Goal: Browse casually

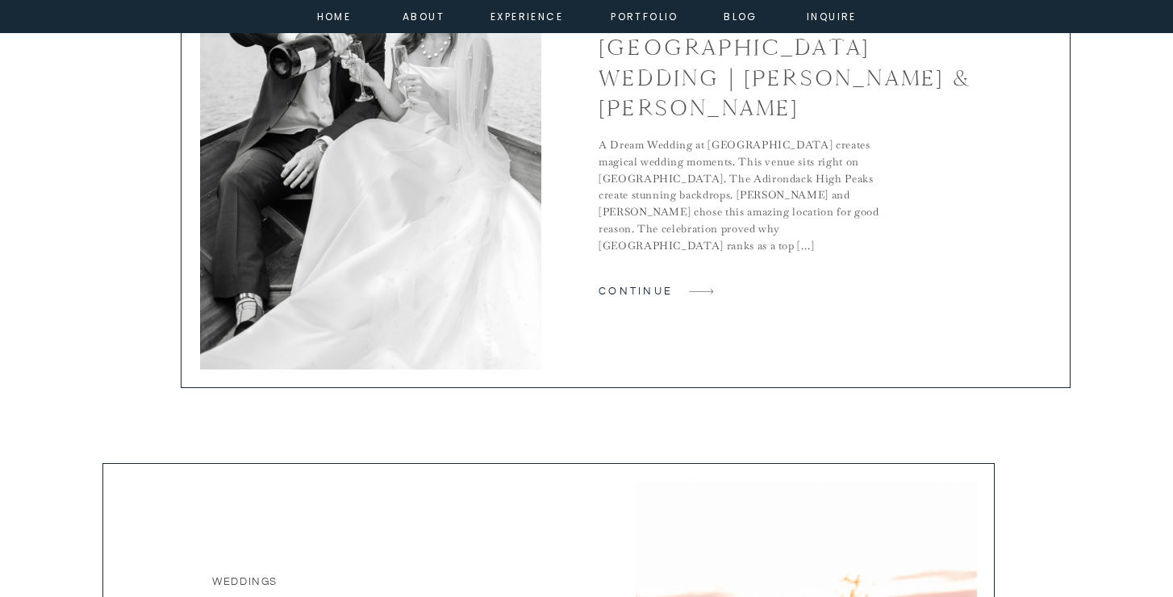
scroll to position [1327, 0]
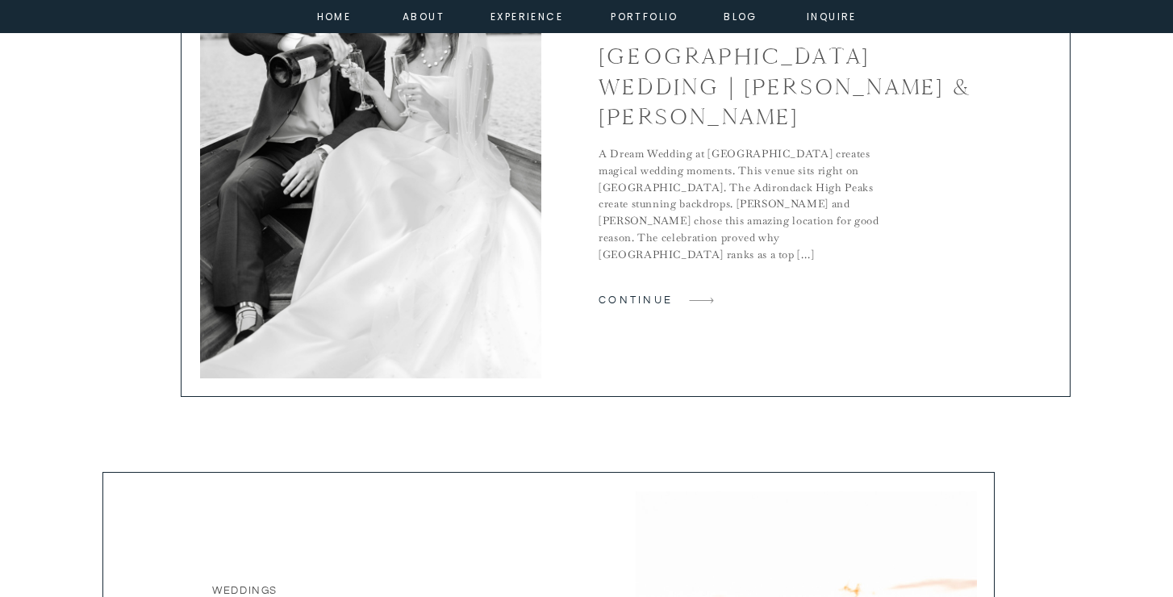
click at [644, 298] on h2 "continue" at bounding box center [629, 300] width 61 height 15
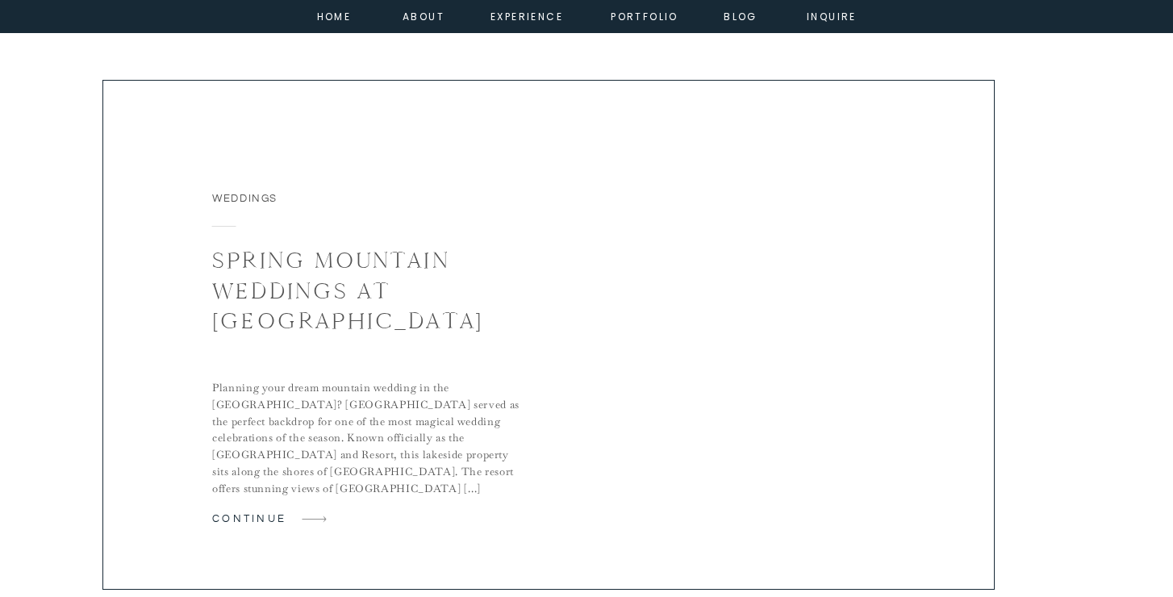
scroll to position [4093, 0]
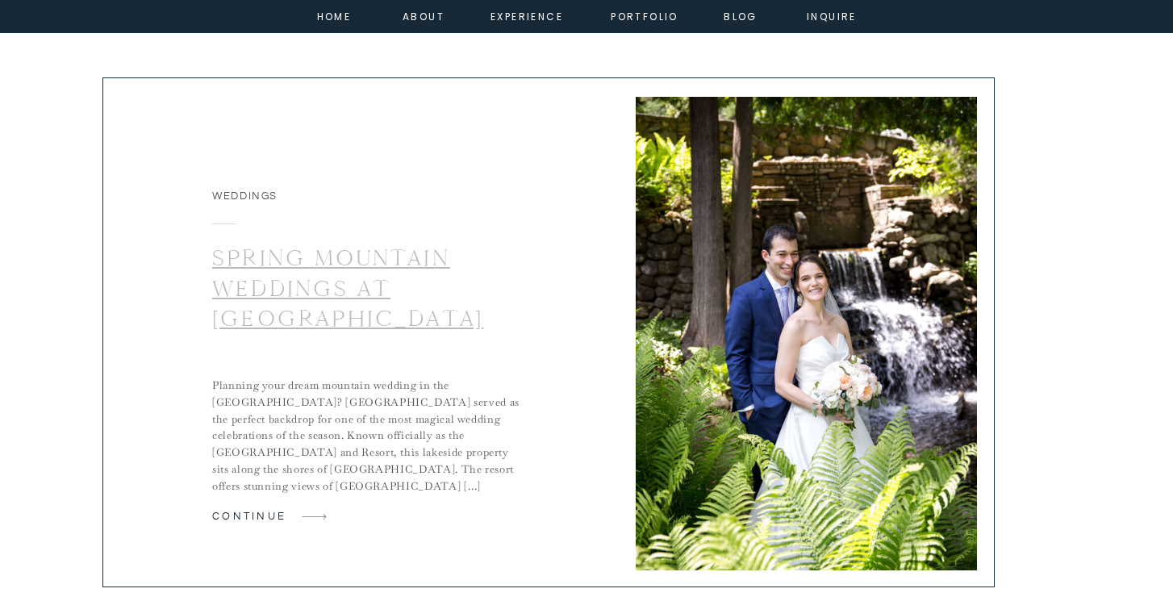
click at [341, 304] on link "Spring Mountain Weddings at Whiteface Mountain Resort Lake Placid" at bounding box center [347, 288] width 271 height 89
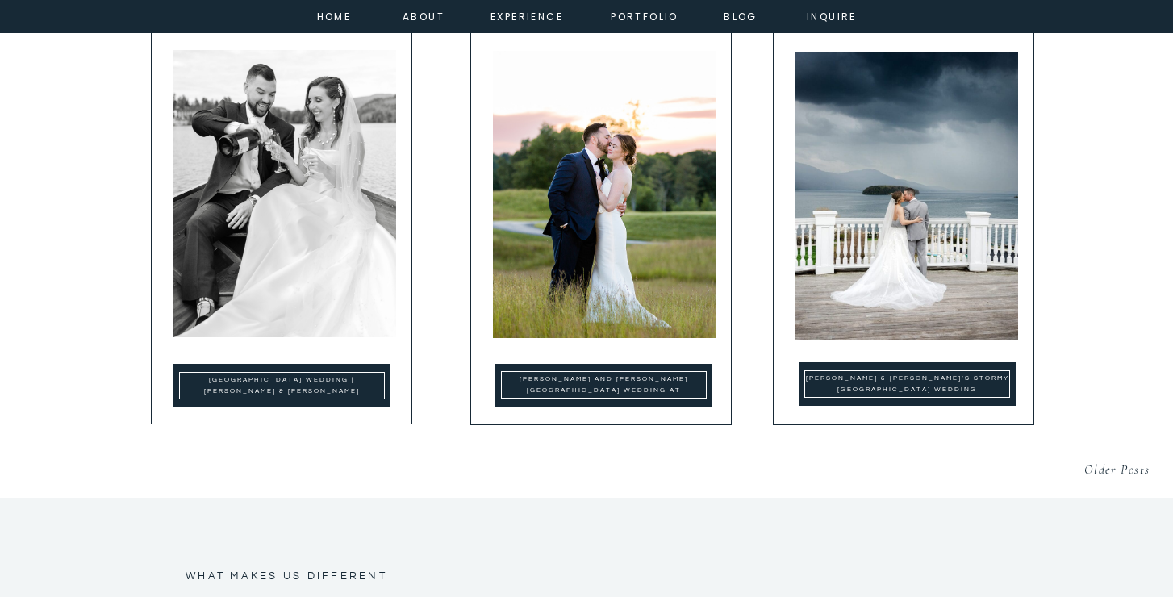
scroll to position [4787, 0]
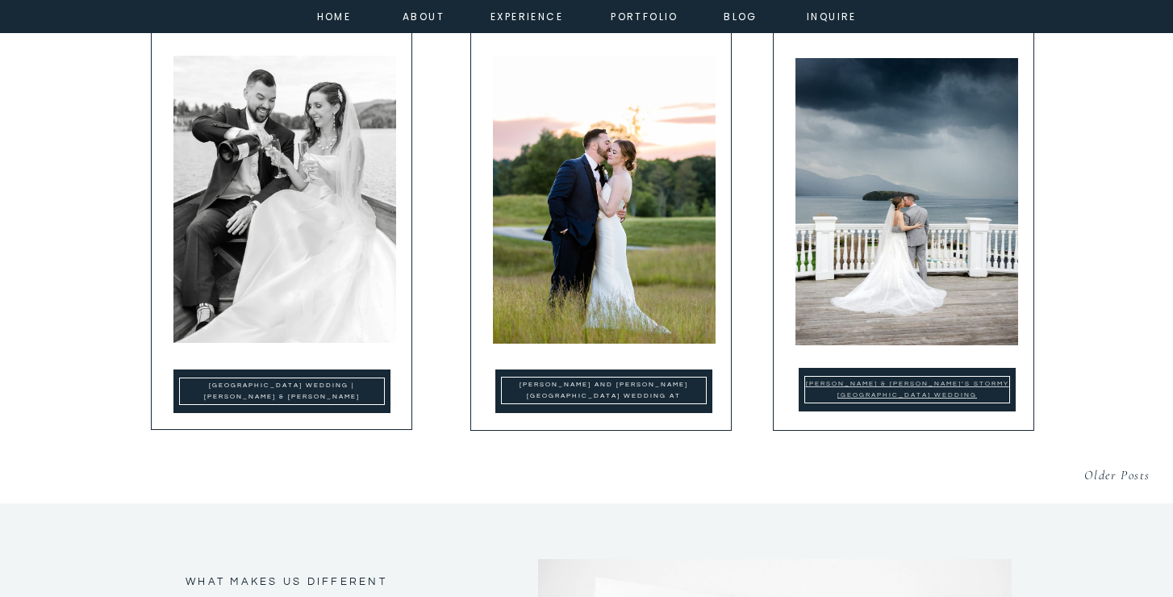
click at [905, 385] on link "Rachel & Matt’s Stormy Sagamore Resort Hotel Wedding" at bounding box center [907, 389] width 203 height 19
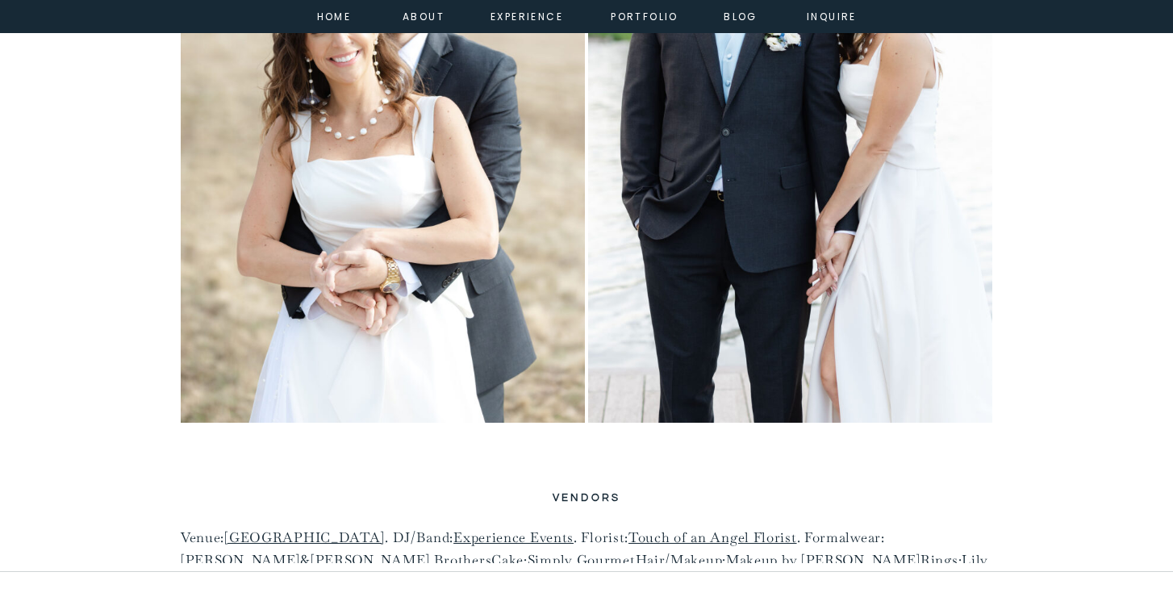
scroll to position [11753, 0]
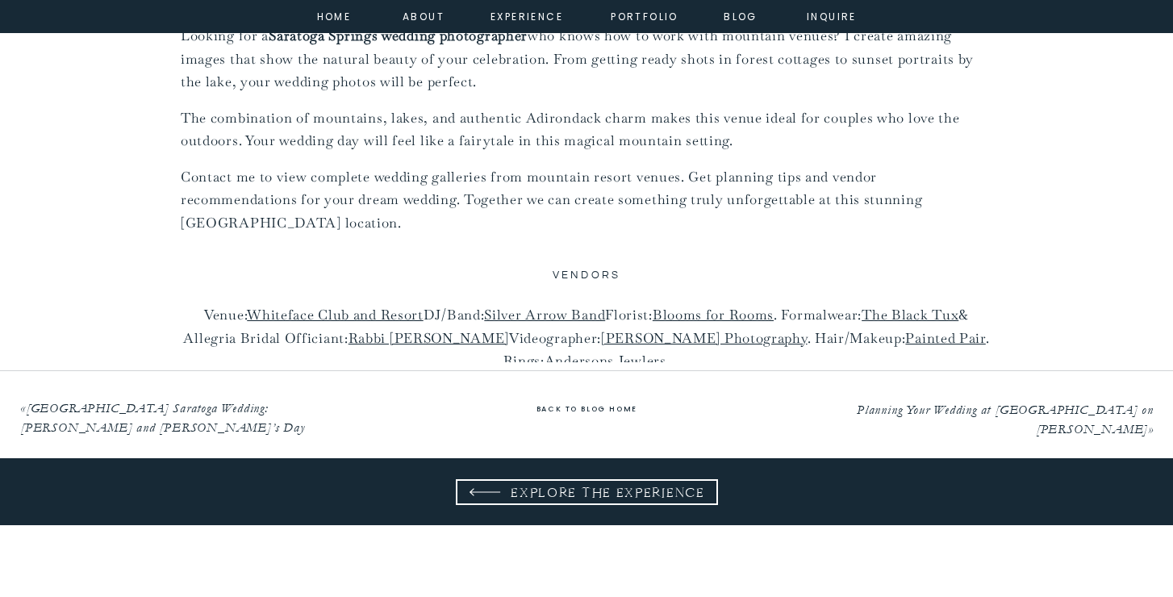
scroll to position [11281, 0]
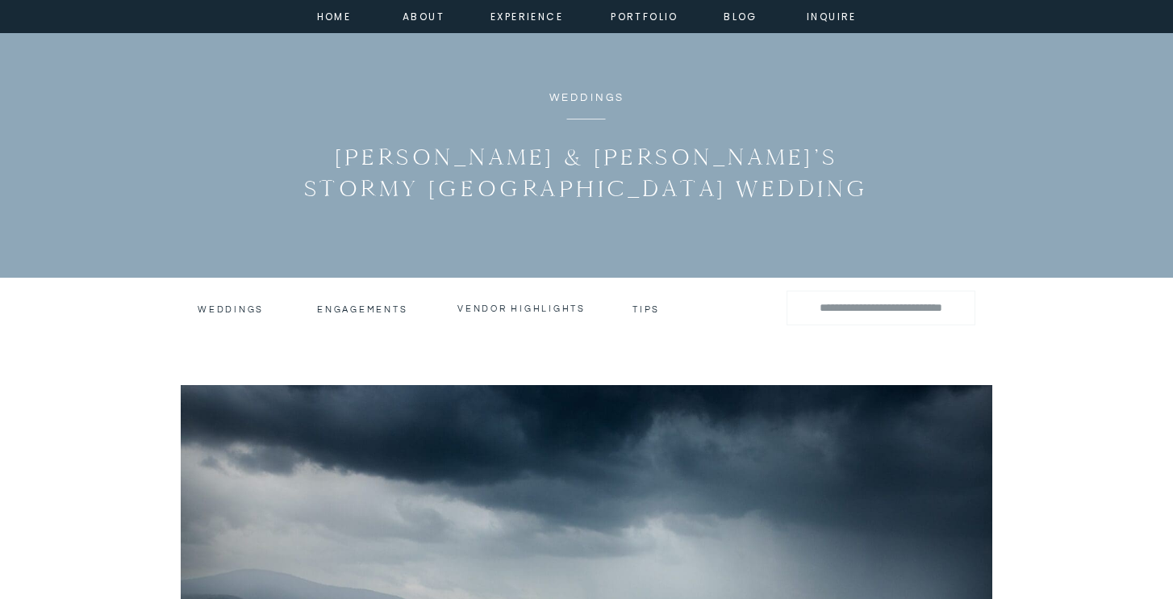
scroll to position [84, 0]
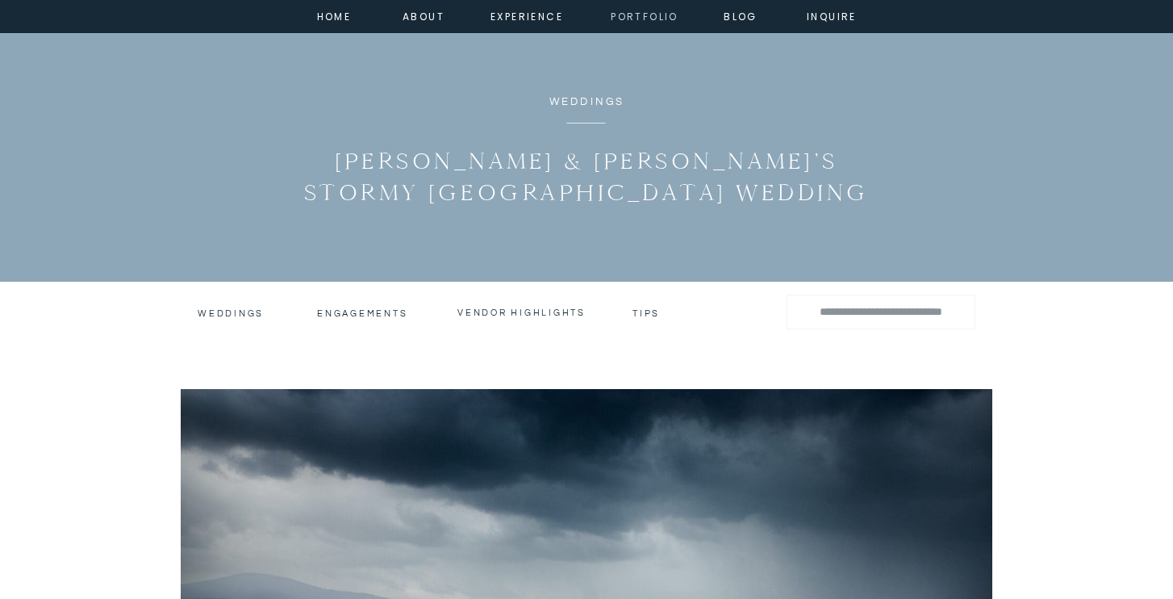
click at [651, 16] on nav "portfolio" at bounding box center [644, 15] width 69 height 15
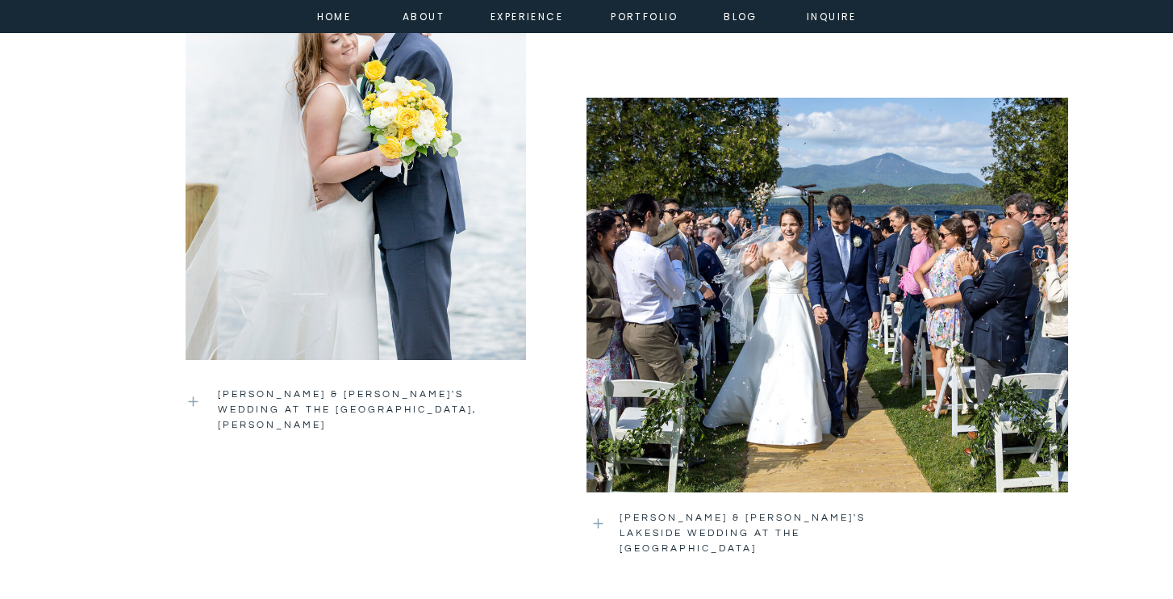
scroll to position [2737, 0]
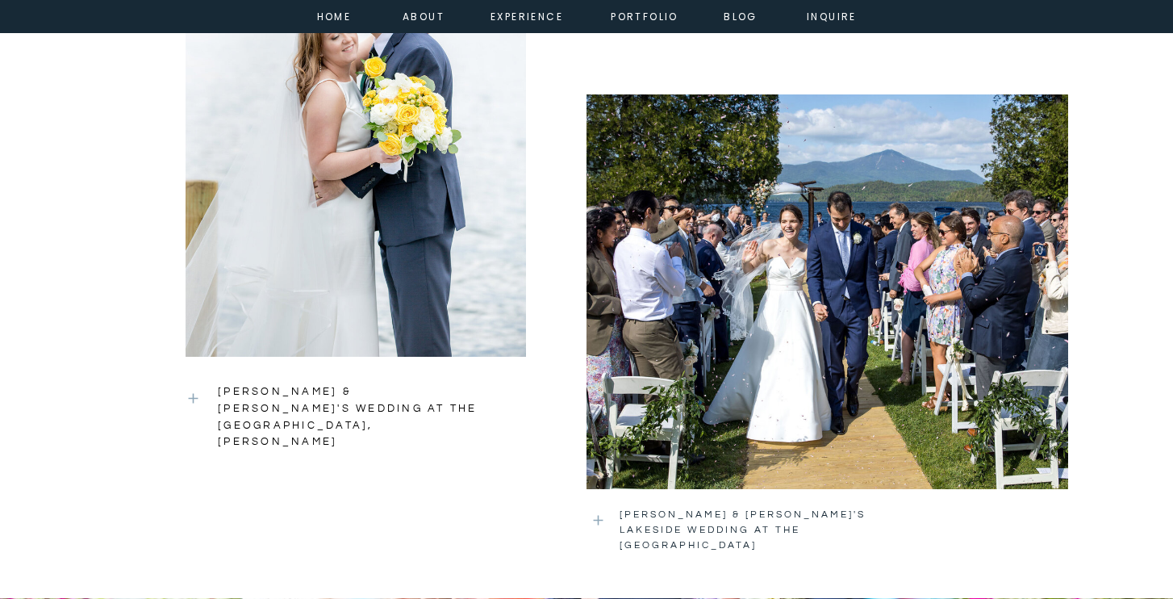
click at [341, 395] on h3 "bridget & andrew's wedding at the sagamore resort, lake george" at bounding box center [348, 400] width 261 height 34
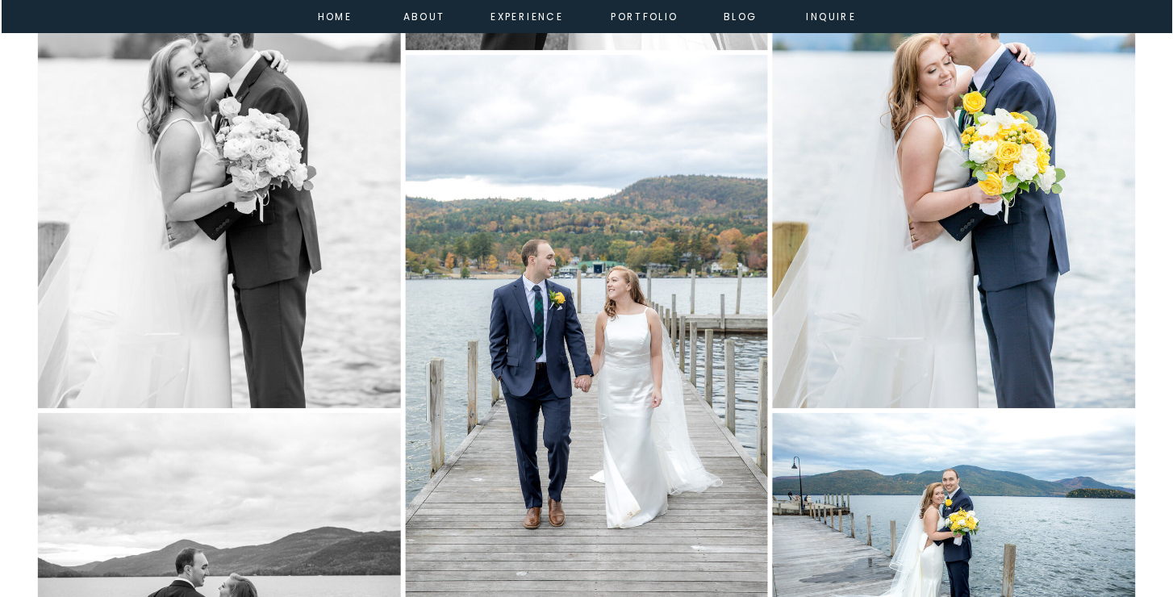
scroll to position [5344, 0]
